Goal: Task Accomplishment & Management: Complete application form

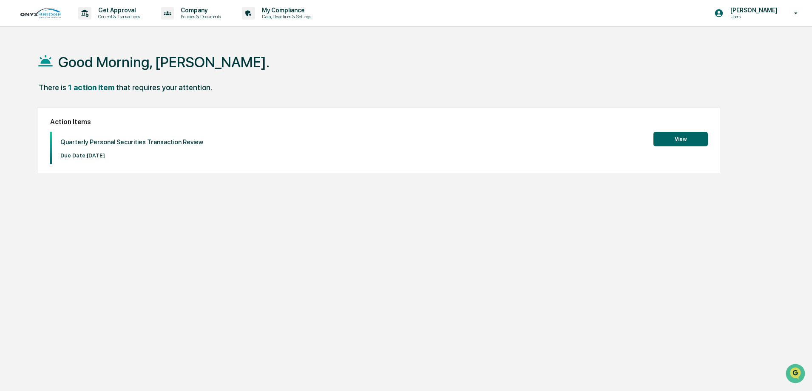
click at [699, 134] on button "View" at bounding box center [680, 139] width 54 height 14
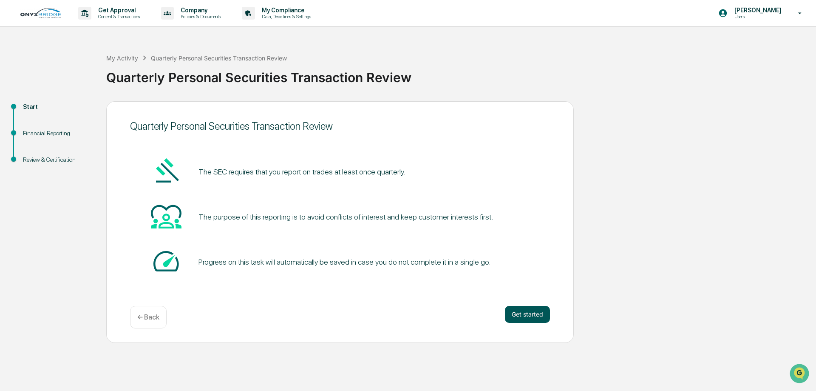
click at [508, 317] on button "Get started" at bounding box center [527, 314] width 45 height 17
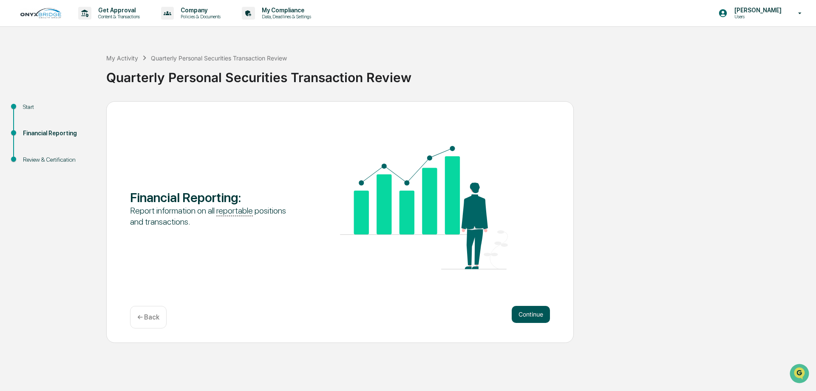
click at [525, 315] on button "Continue" at bounding box center [531, 314] width 38 height 17
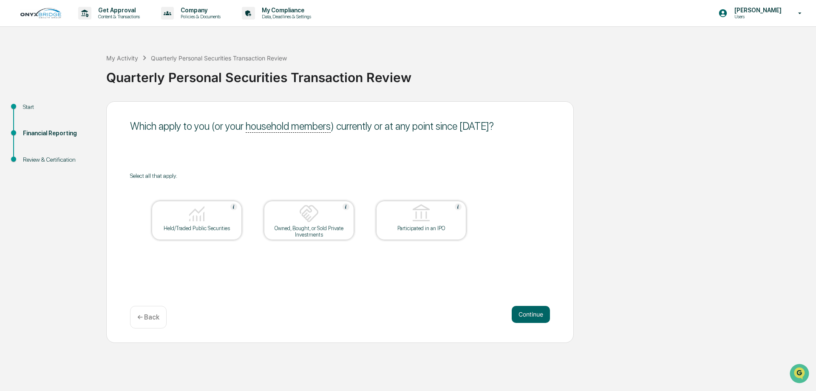
click at [142, 335] on div "Which apply to you (or your household members ) currently or at any point since…" at bounding box center [340, 221] width 468 height 241
click at [142, 328] on div "Which apply to you (or your household members ) currently or at any point since…" at bounding box center [340, 221] width 468 height 241
click at [144, 311] on div "← Back" at bounding box center [148, 317] width 37 height 23
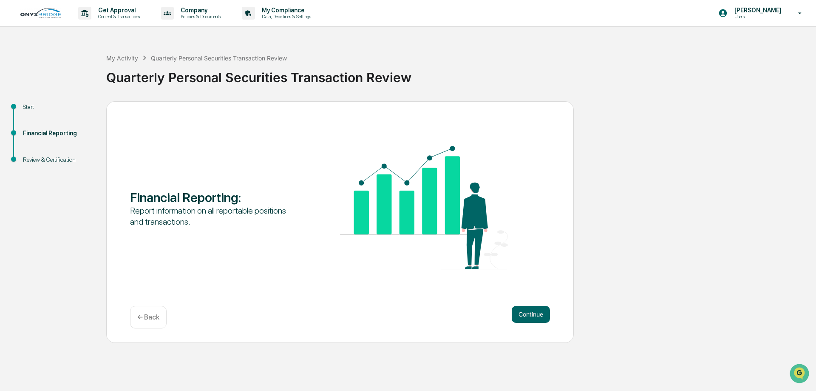
click at [147, 319] on p "← Back" at bounding box center [148, 317] width 22 height 8
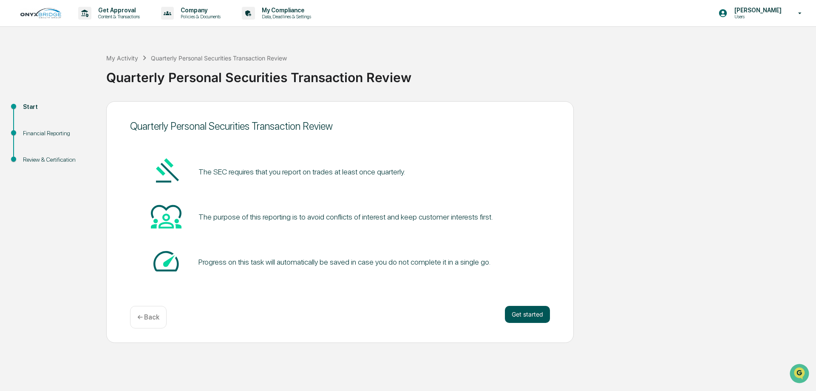
click at [526, 310] on button "Get started" at bounding box center [527, 314] width 45 height 17
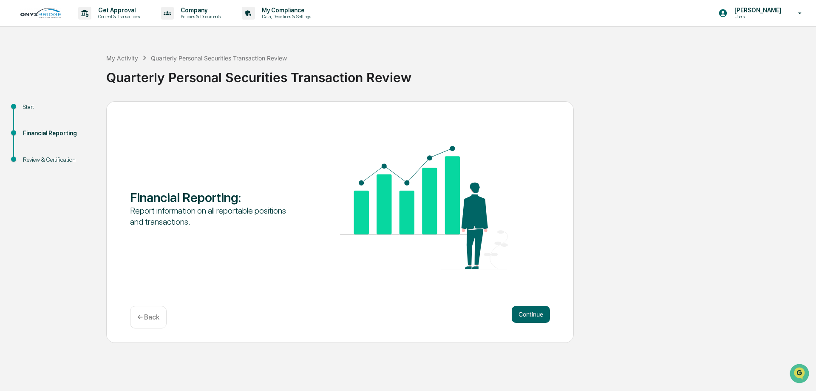
click at [526, 310] on button "Continue" at bounding box center [531, 314] width 38 height 17
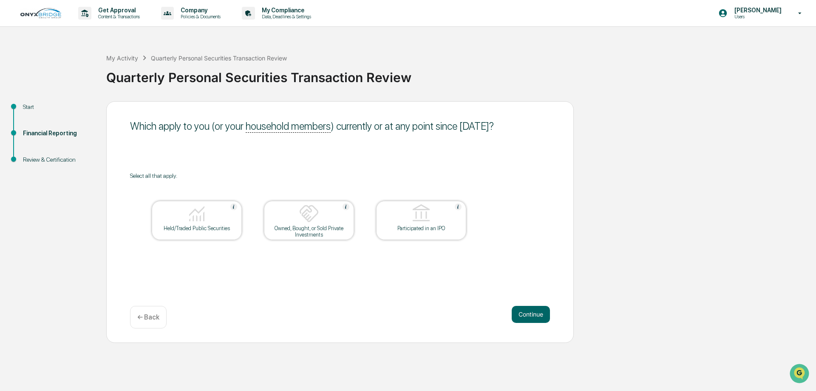
click at [526, 310] on button "Continue" at bounding box center [531, 314] width 38 height 17
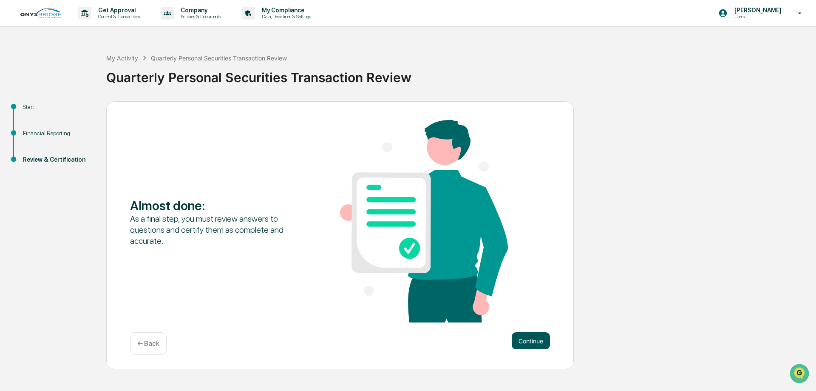
click at [543, 341] on button "Continue" at bounding box center [531, 340] width 38 height 17
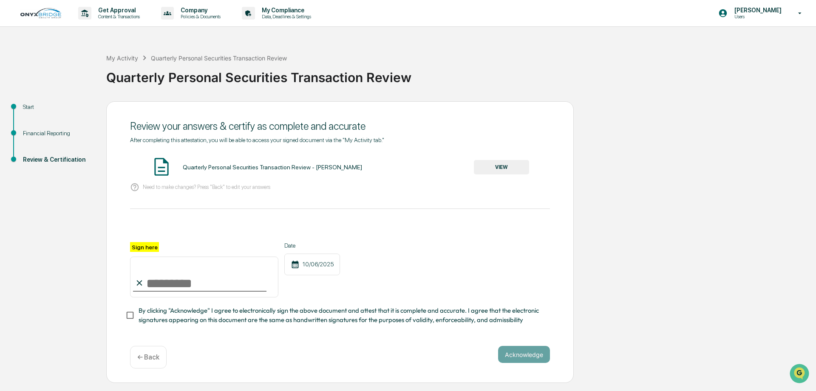
click at [281, 199] on div "After completing this attestation, you will be able to access your signed docum…" at bounding box center [340, 230] width 420 height 188
click at [226, 273] on input "Sign here" at bounding box center [204, 276] width 148 height 41
type input "**********"
click at [179, 312] on span "By clicking "Acknowledge" I agree to electronically sign the above document and…" at bounding box center [341, 315] width 405 height 19
click at [528, 355] on button "Acknowledge" at bounding box center [524, 354] width 52 height 17
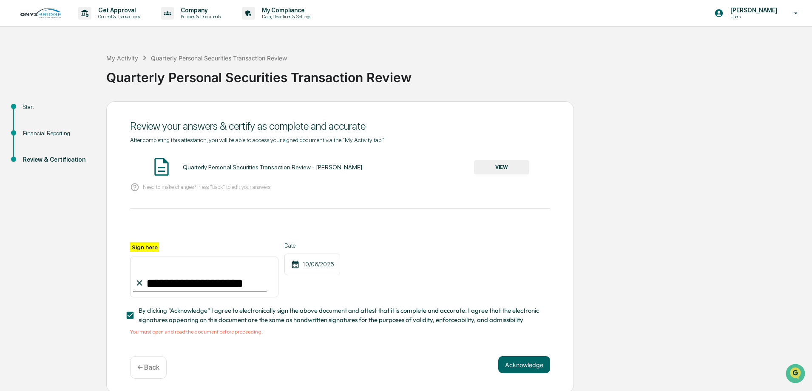
click at [497, 173] on button "VIEW" at bounding box center [501, 167] width 55 height 14
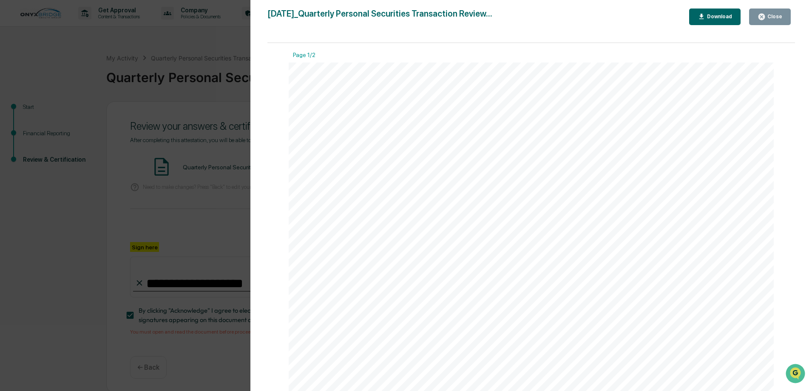
click at [148, 179] on div "Version History [DATE] 01:35 PM [PERSON_NAME] [DATE]_Quarterly Personal Securit…" at bounding box center [406, 195] width 812 height 391
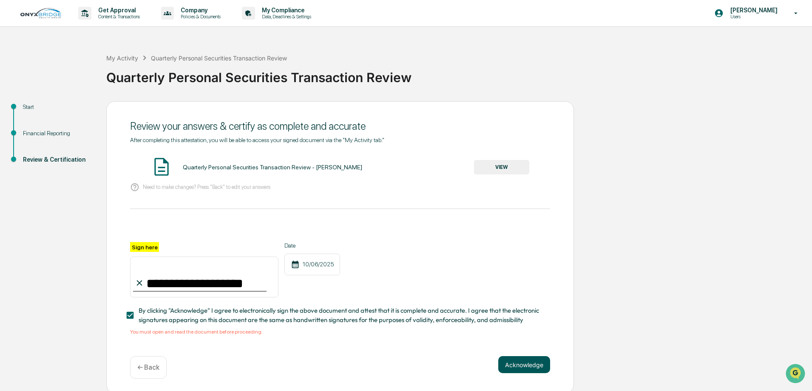
click at [516, 362] on button "Acknowledge" at bounding box center [524, 364] width 52 height 17
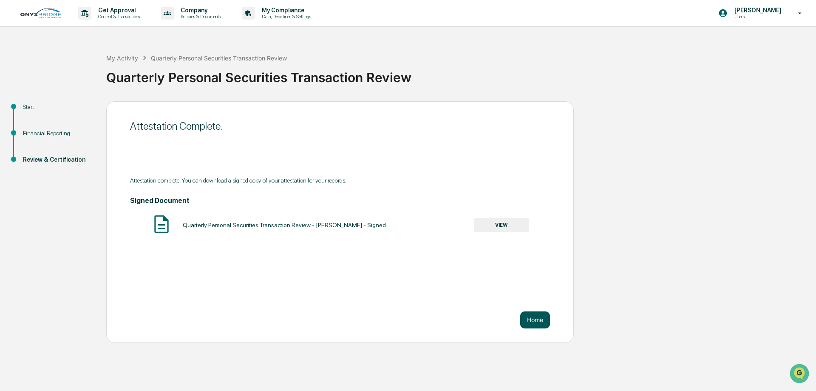
click at [541, 316] on button "Home" at bounding box center [535, 319] width 30 height 17
